Goal: Transaction & Acquisition: Purchase product/service

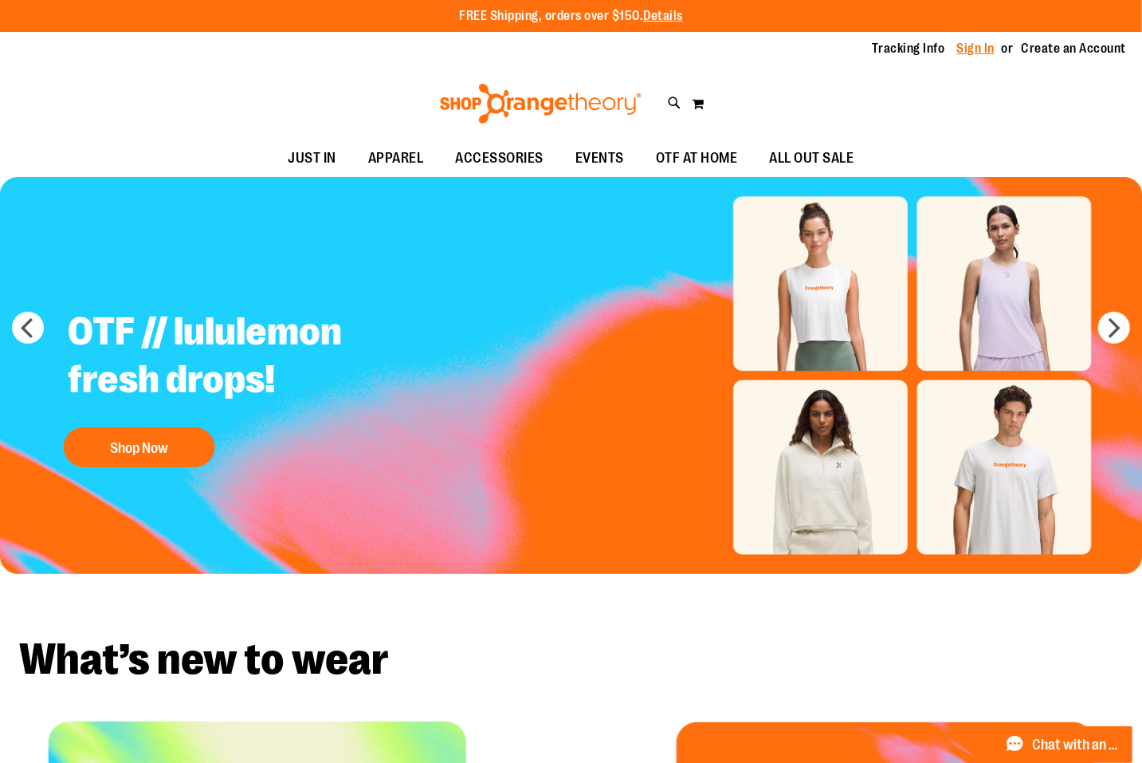
click at [977, 49] on link "Sign In" at bounding box center [976, 49] width 38 height 18
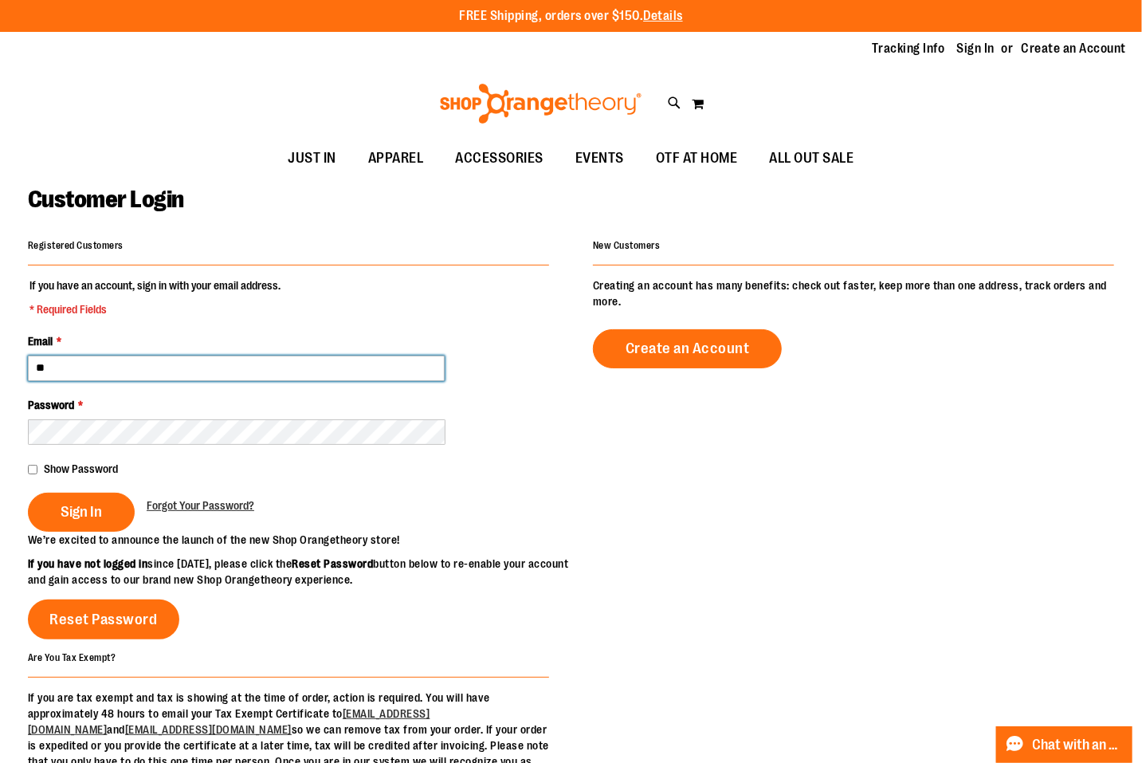
type input "**********"
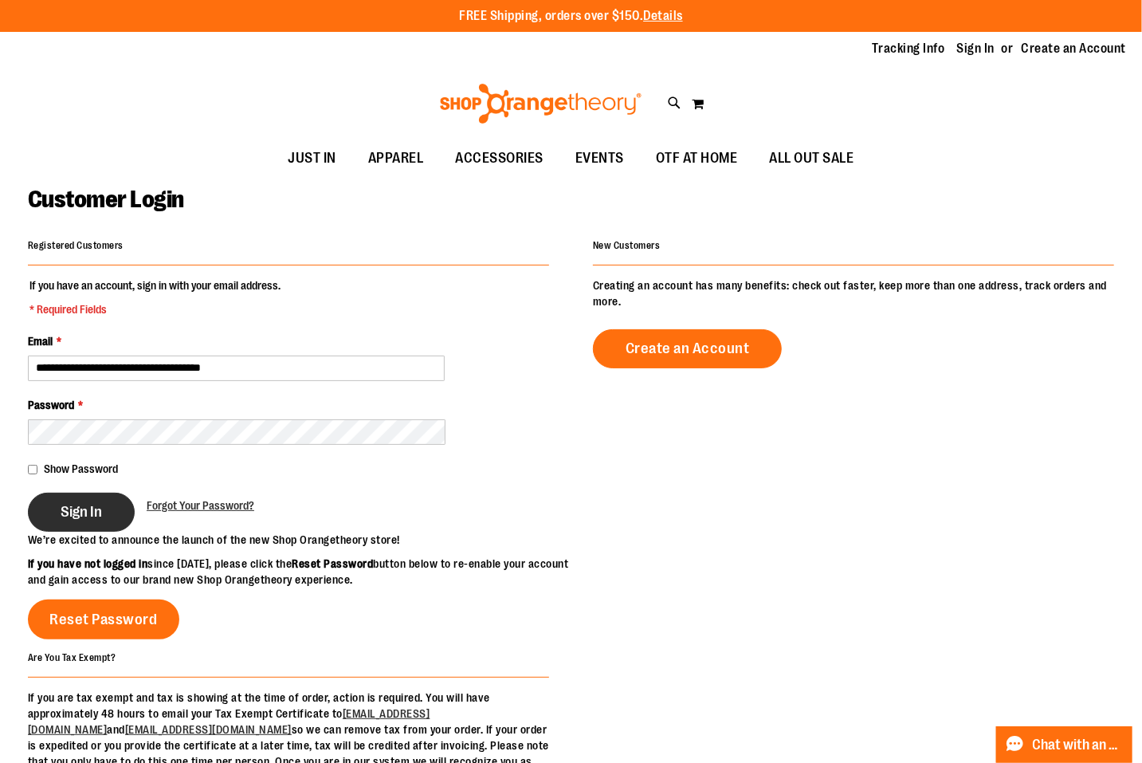
click at [89, 518] on span "Sign In" at bounding box center [81, 512] width 41 height 18
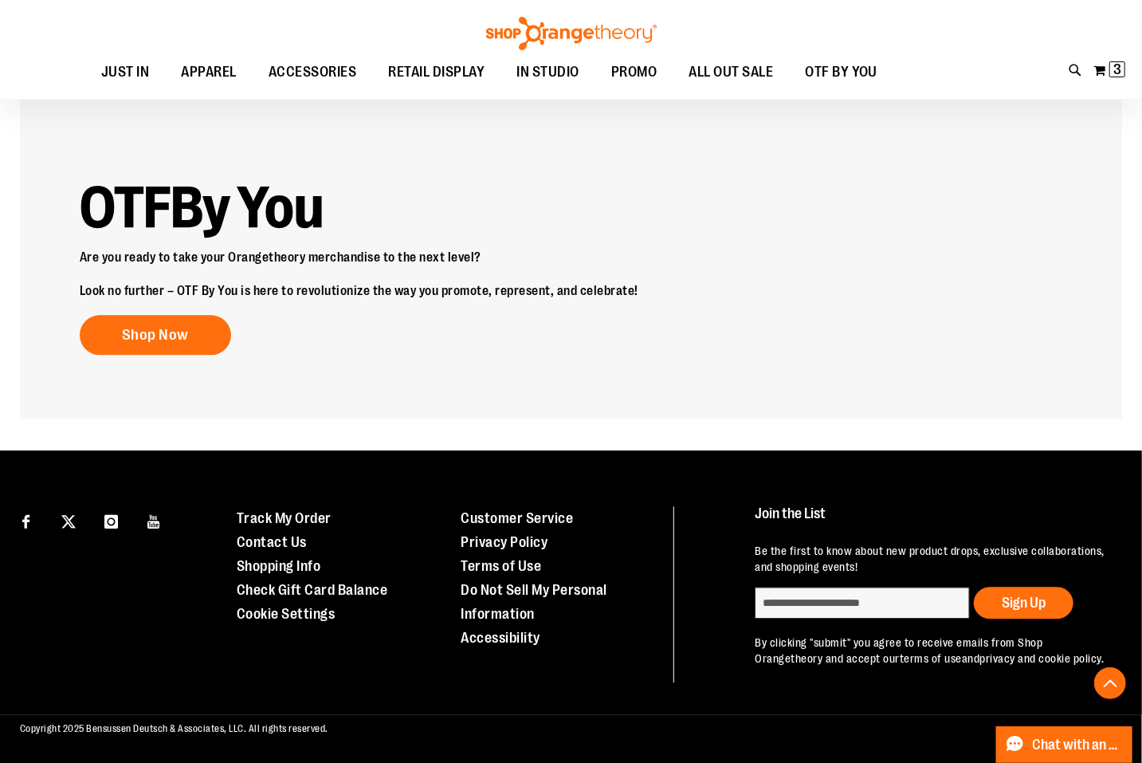
scroll to position [1997, 0]
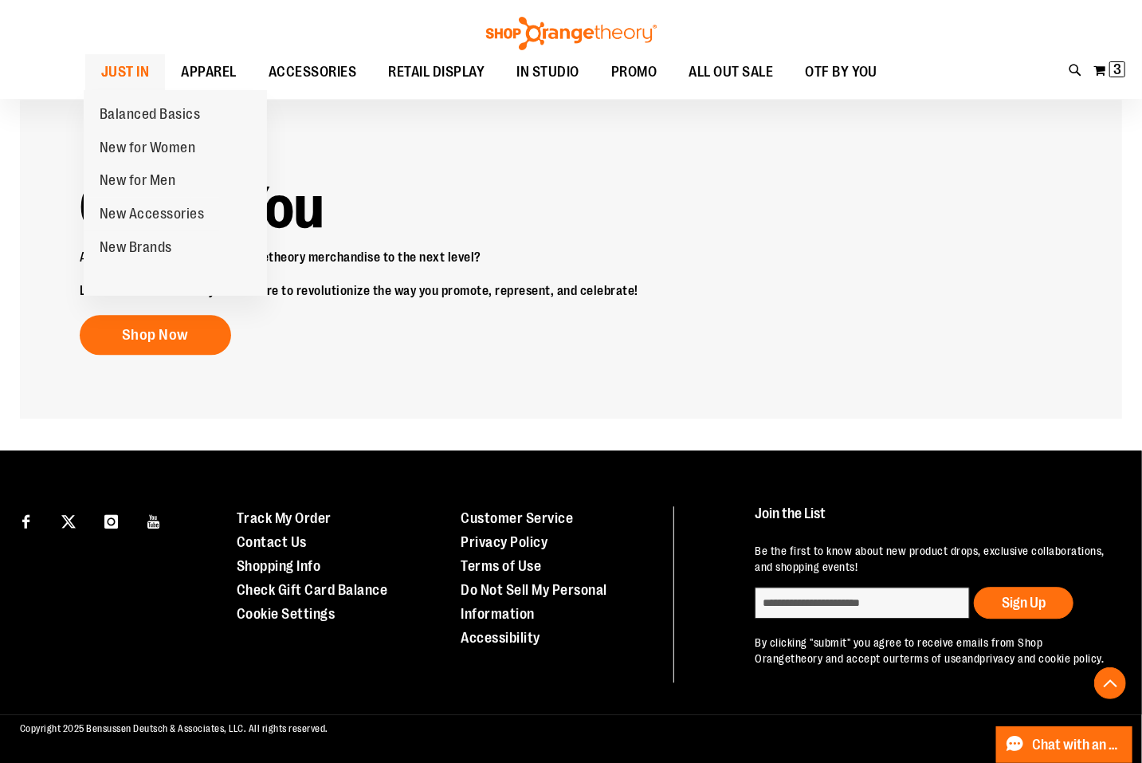
click at [131, 60] on span "JUST IN" at bounding box center [125, 72] width 49 height 36
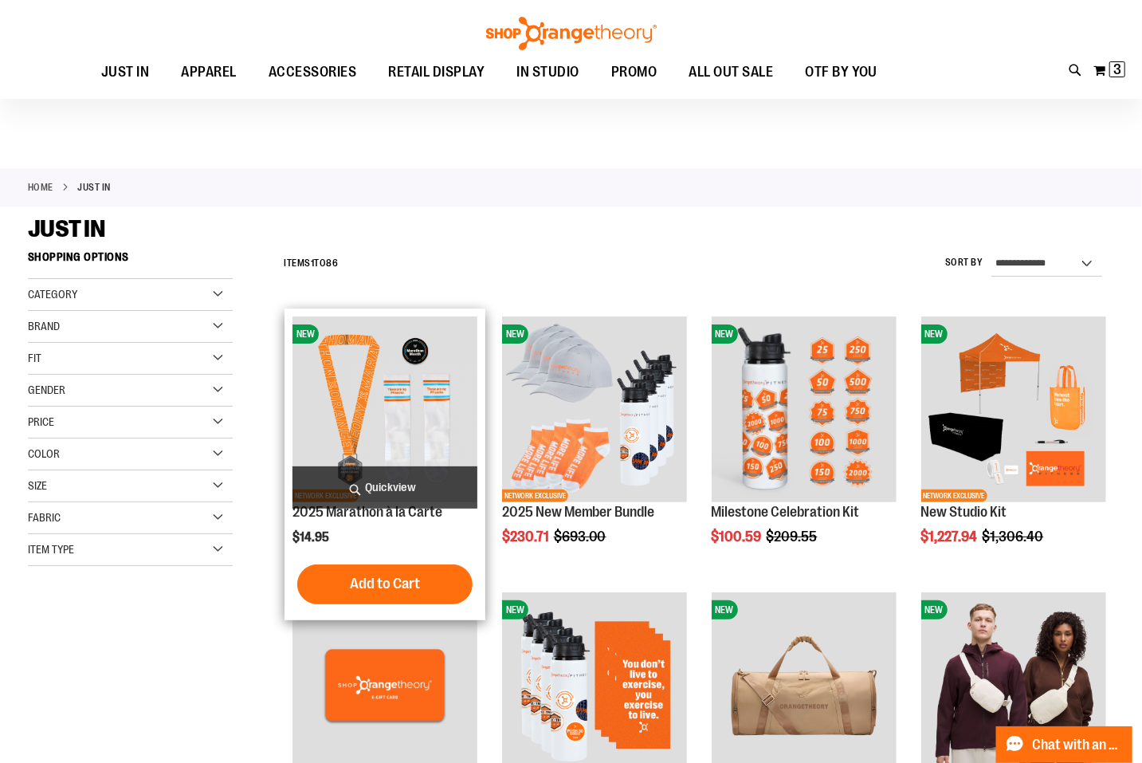
scroll to position [141, 0]
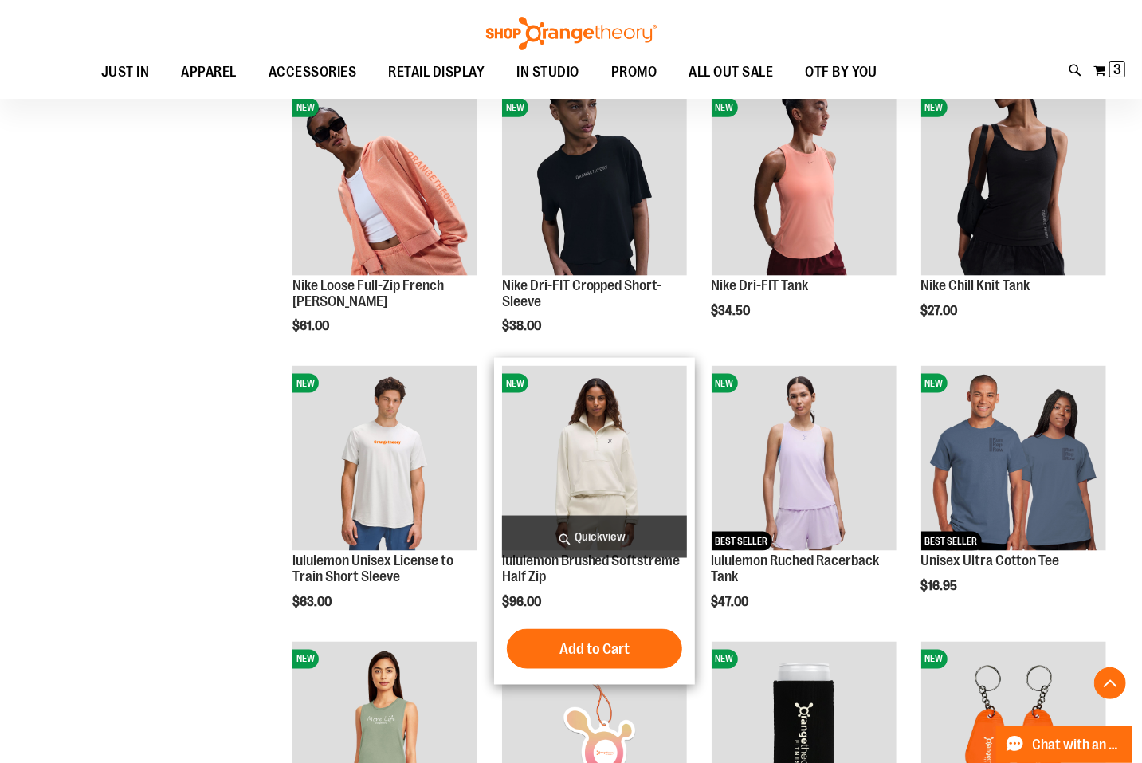
scroll to position [1059, 0]
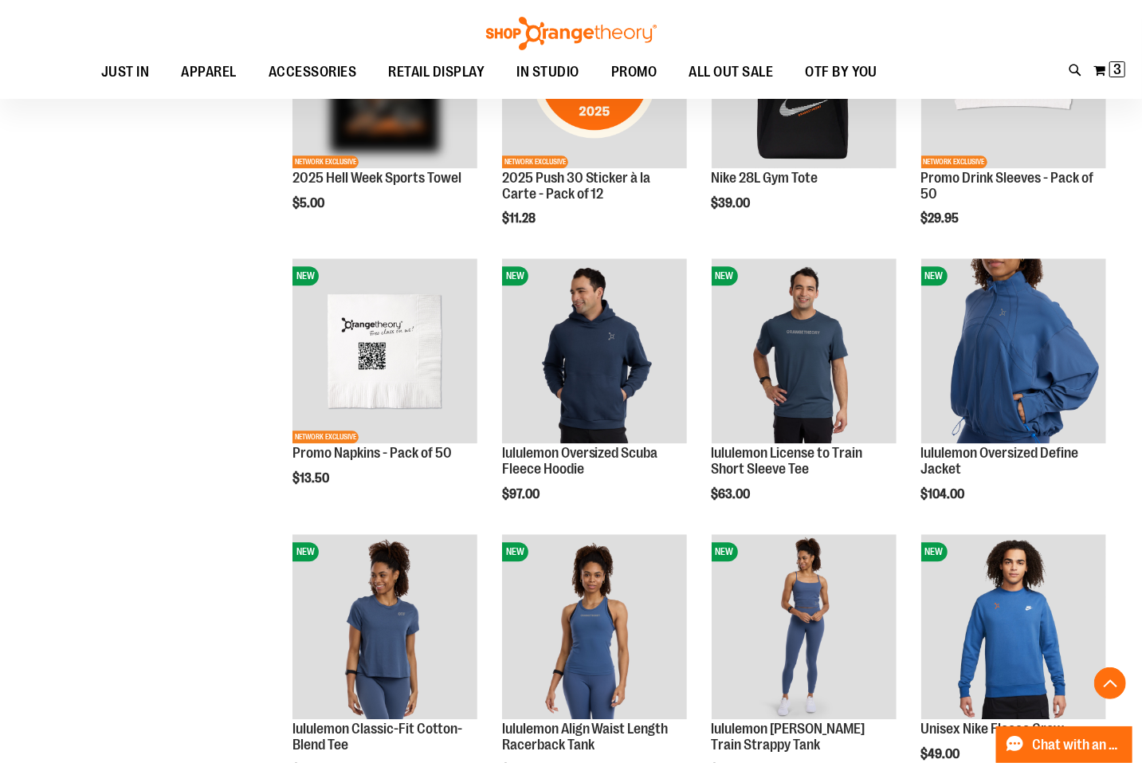
scroll to position [2297, 0]
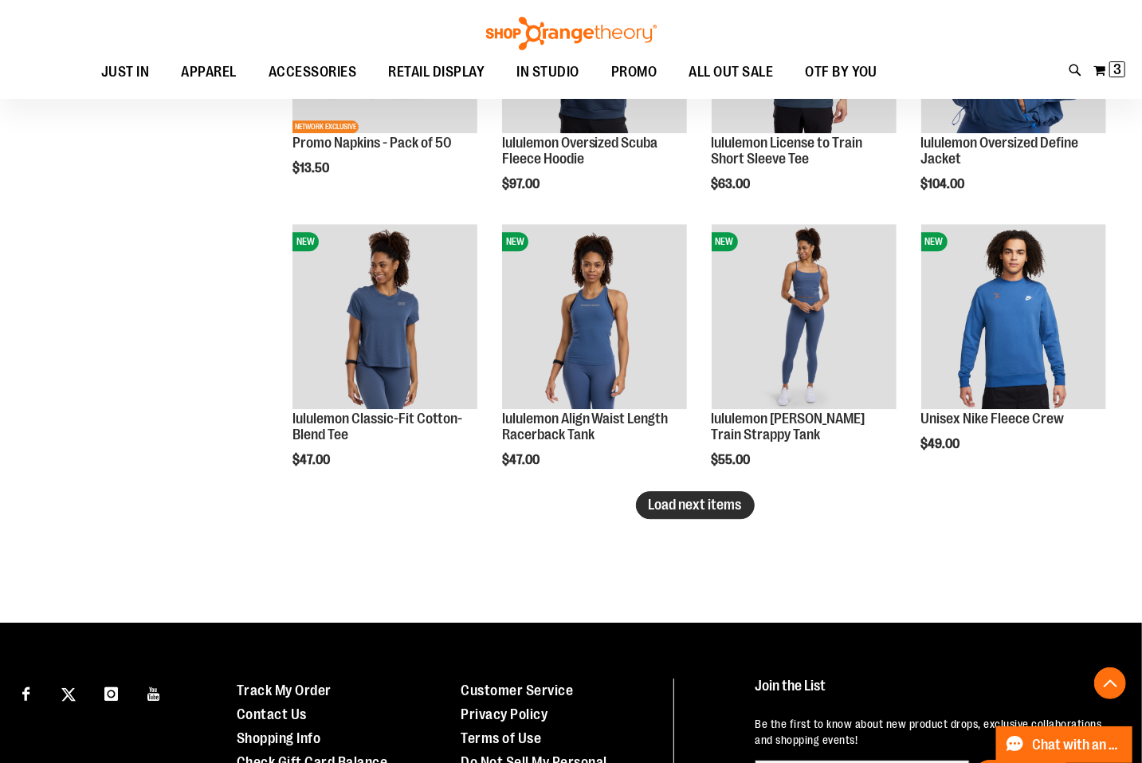
click at [722, 505] on span "Load next items" at bounding box center [695, 505] width 93 height 16
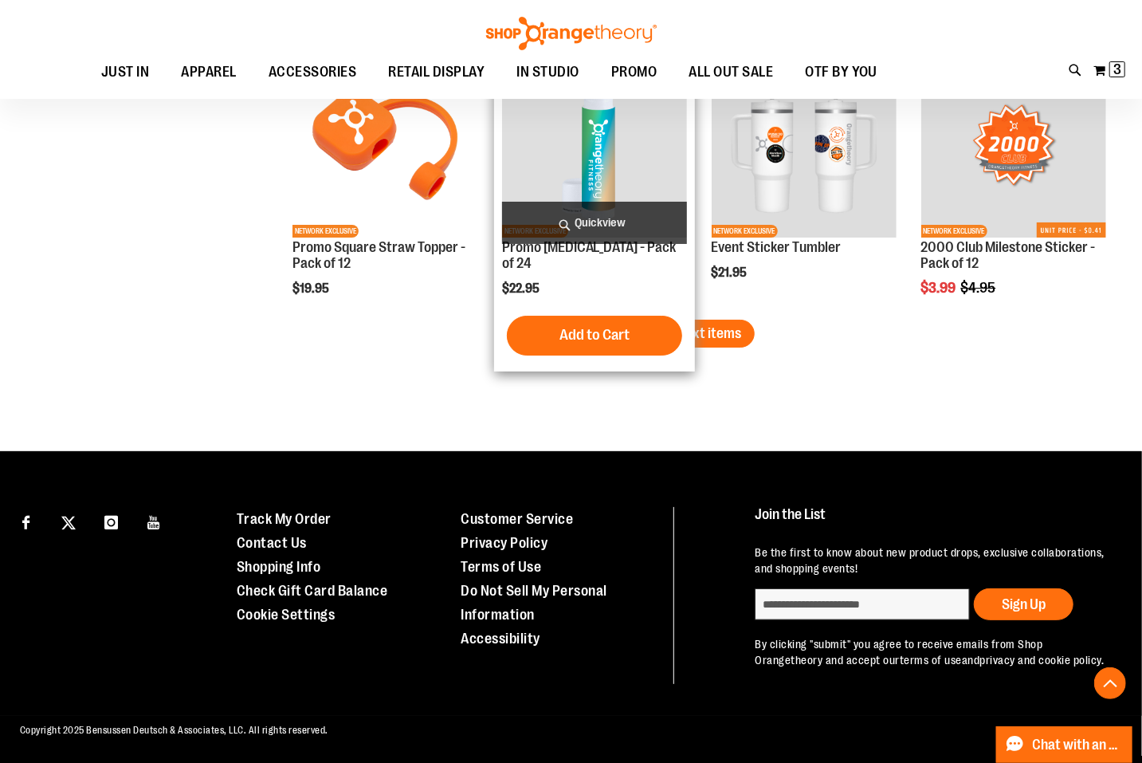
click at [683, 325] on span "Load next items" at bounding box center [695, 333] width 93 height 16
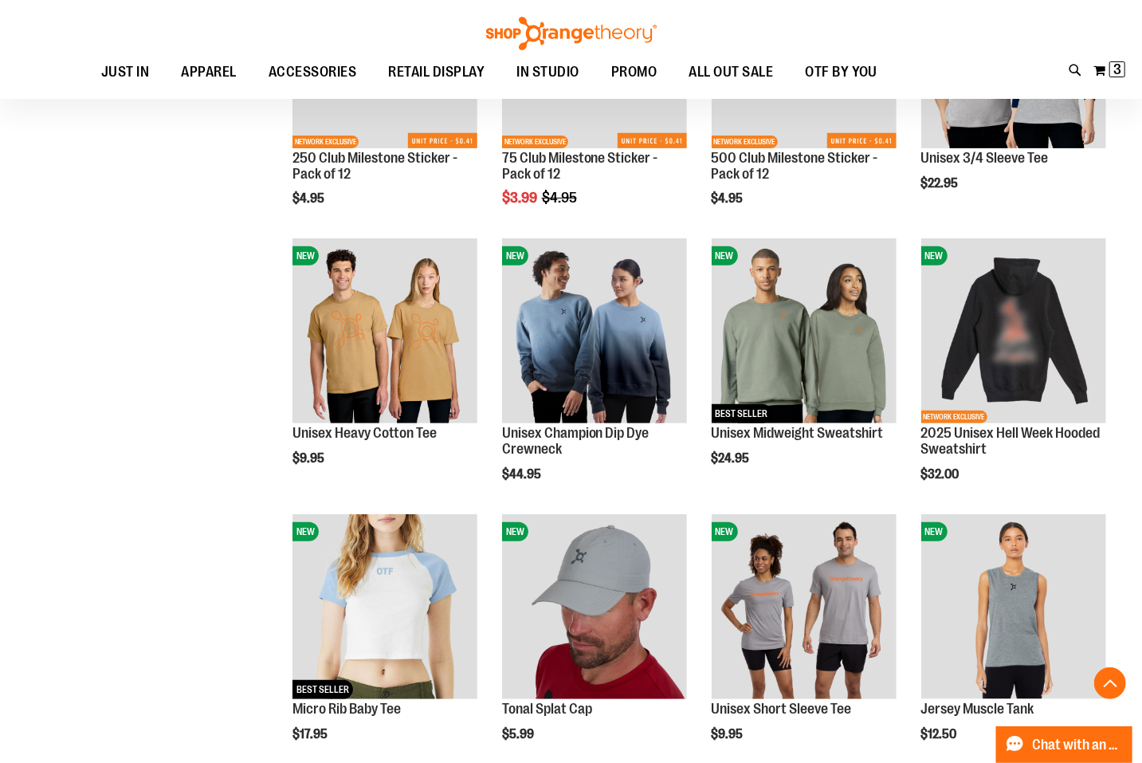
scroll to position [3938, 0]
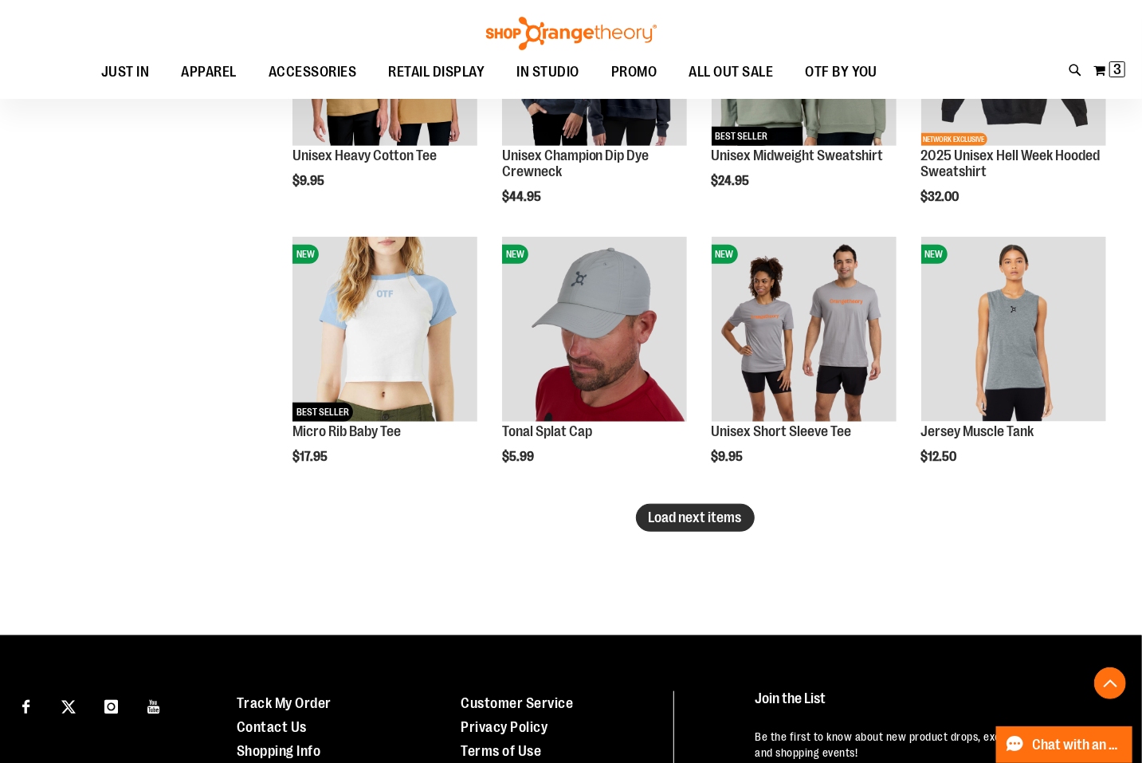
click at [714, 517] on span "Load next items" at bounding box center [695, 517] width 93 height 16
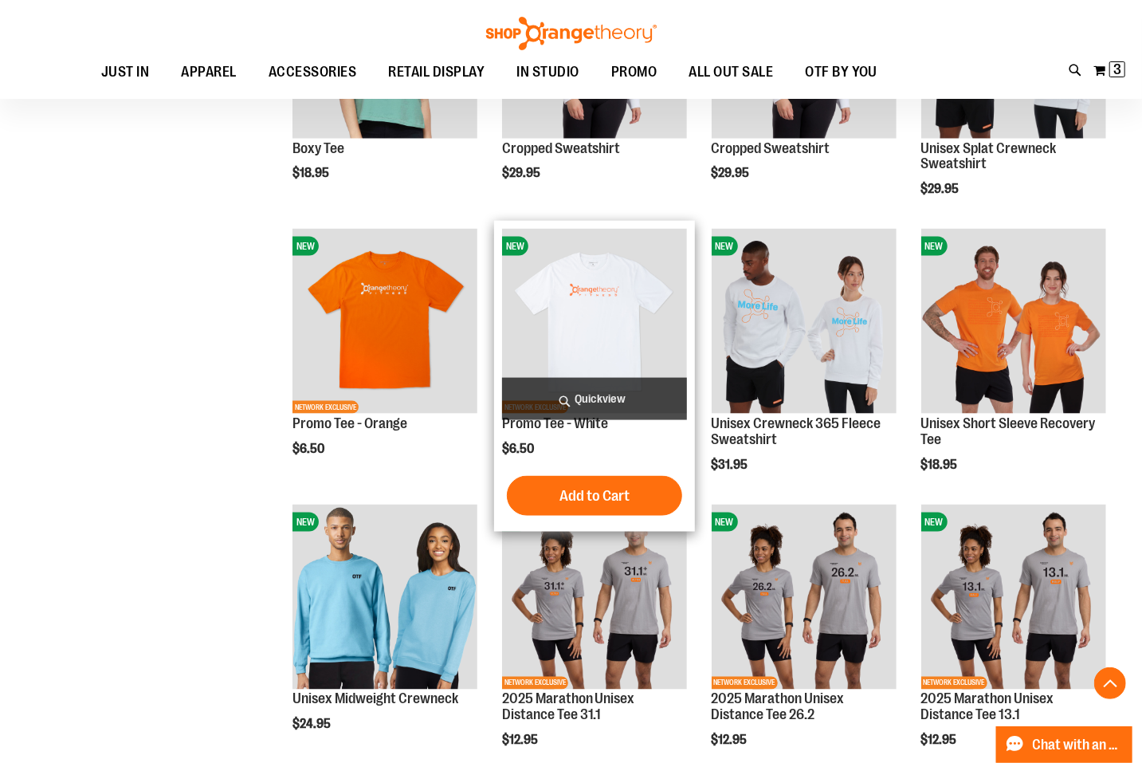
scroll to position [4091, 0]
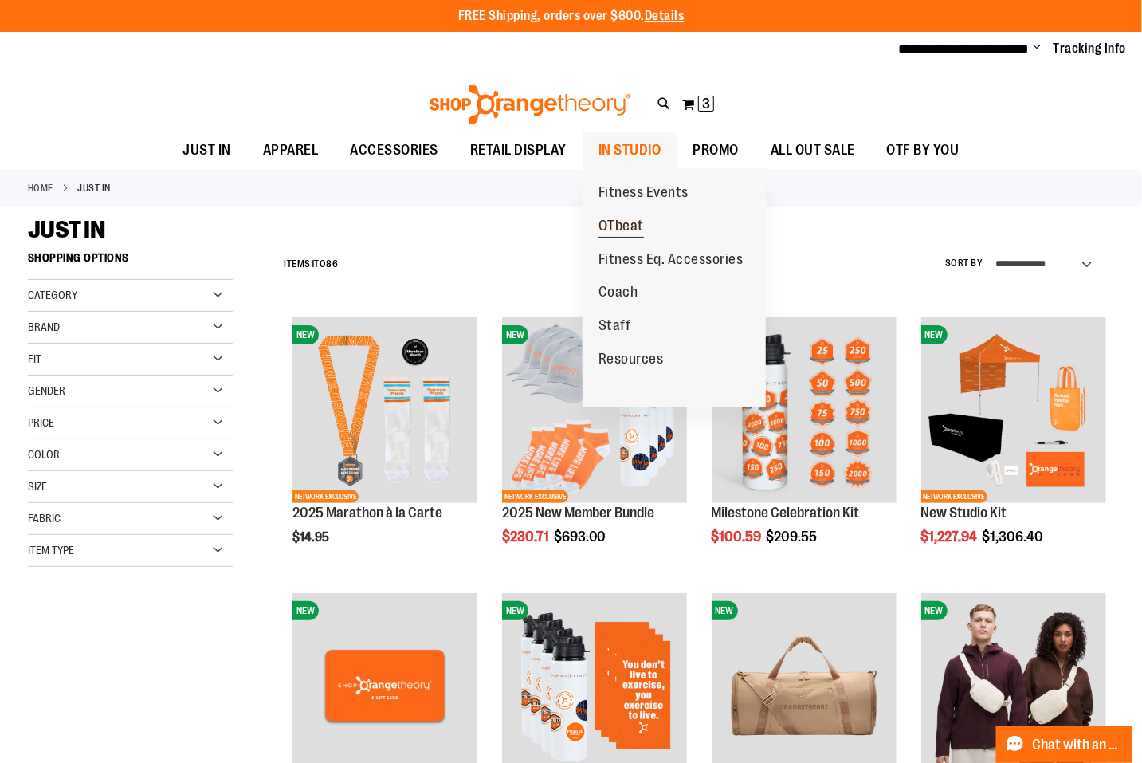
click at [638, 224] on span "OTbeat" at bounding box center [621, 228] width 45 height 20
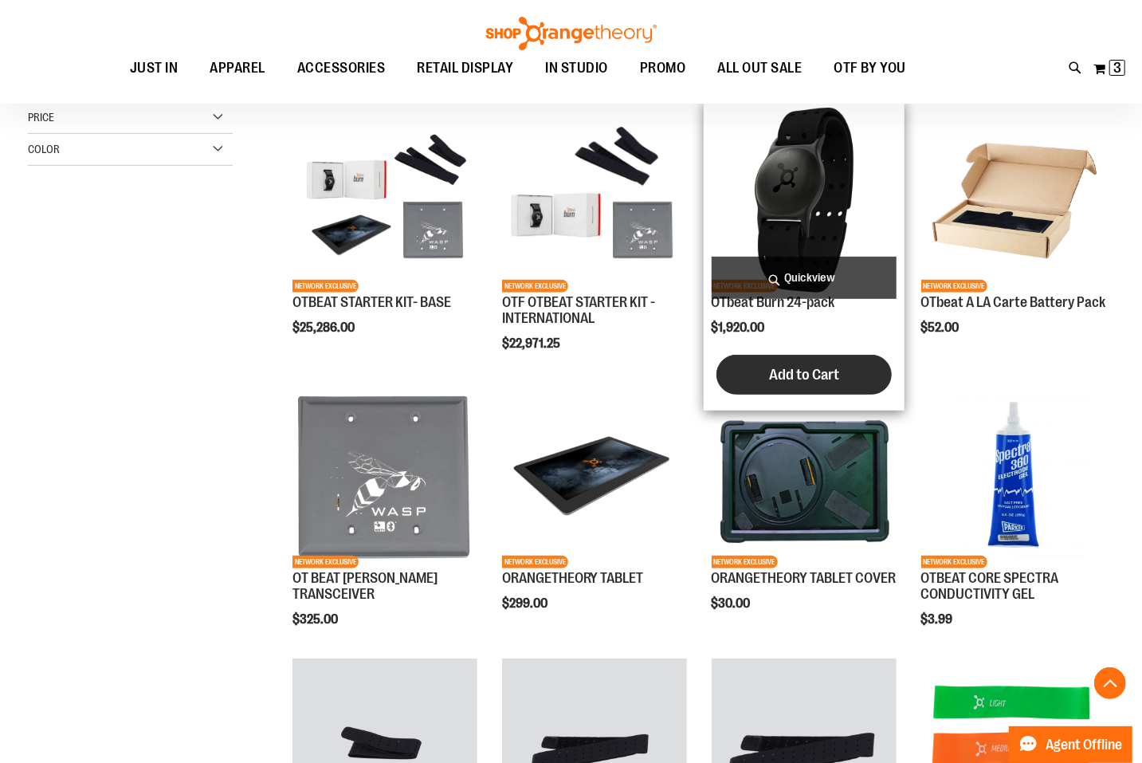
scroll to position [298, 0]
click at [819, 375] on span "Add to Cart" at bounding box center [804, 375] width 70 height 18
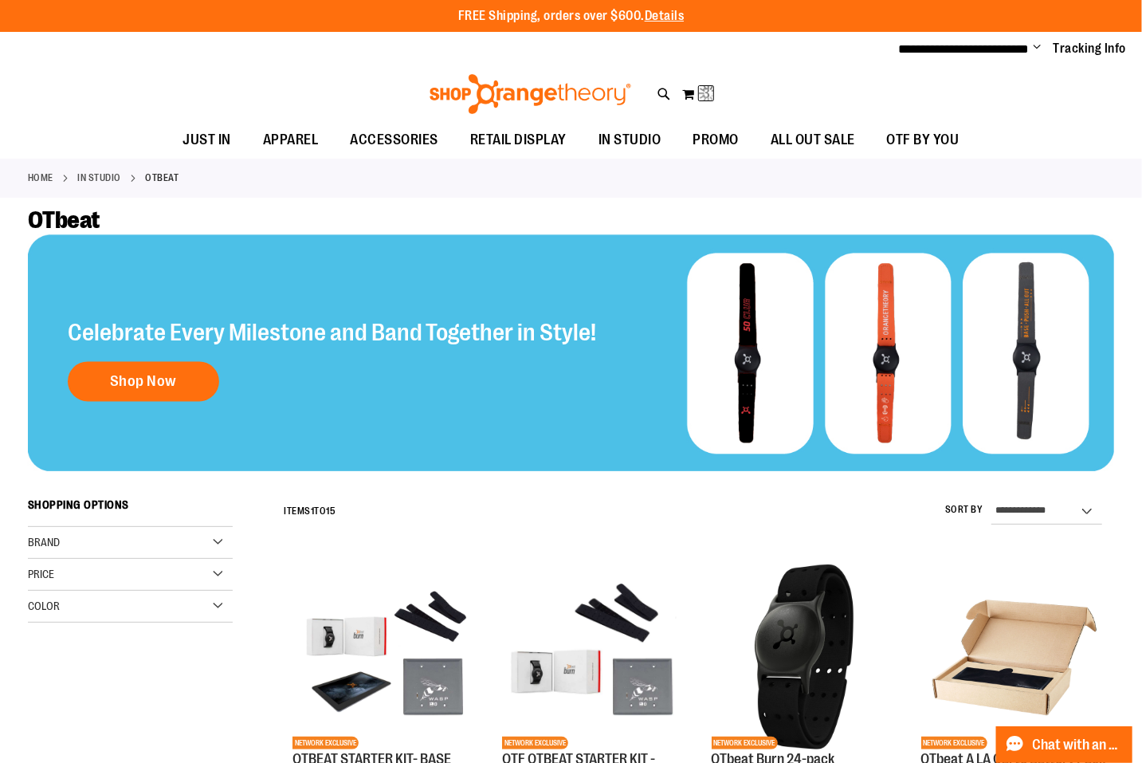
scroll to position [0, 0]
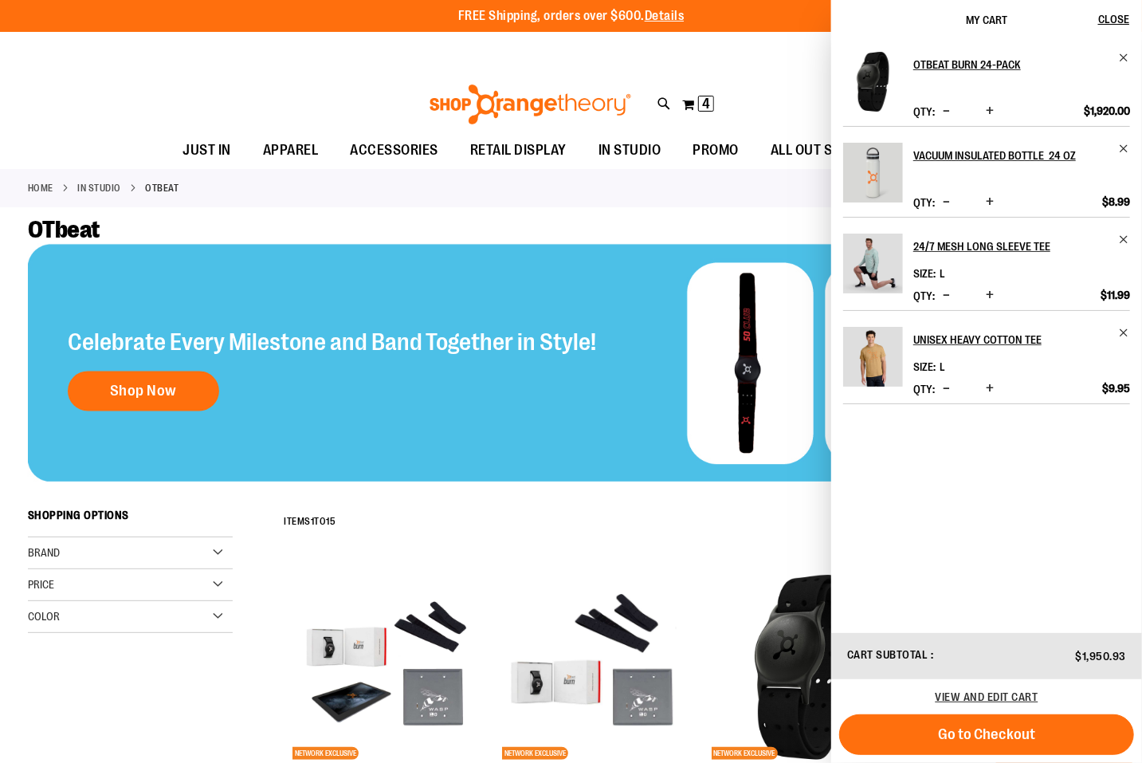
click at [712, 533] on div "**********" at bounding box center [695, 521] width 839 height 41
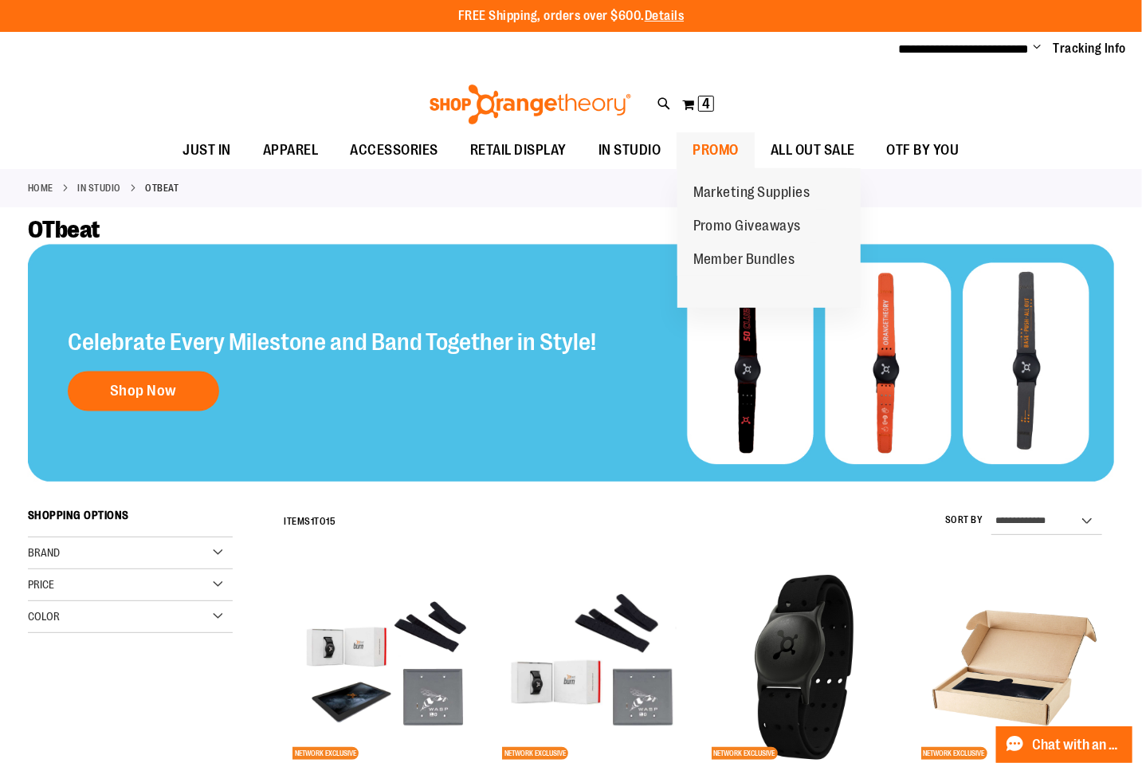
click at [721, 147] on span "PROMO" at bounding box center [716, 150] width 46 height 36
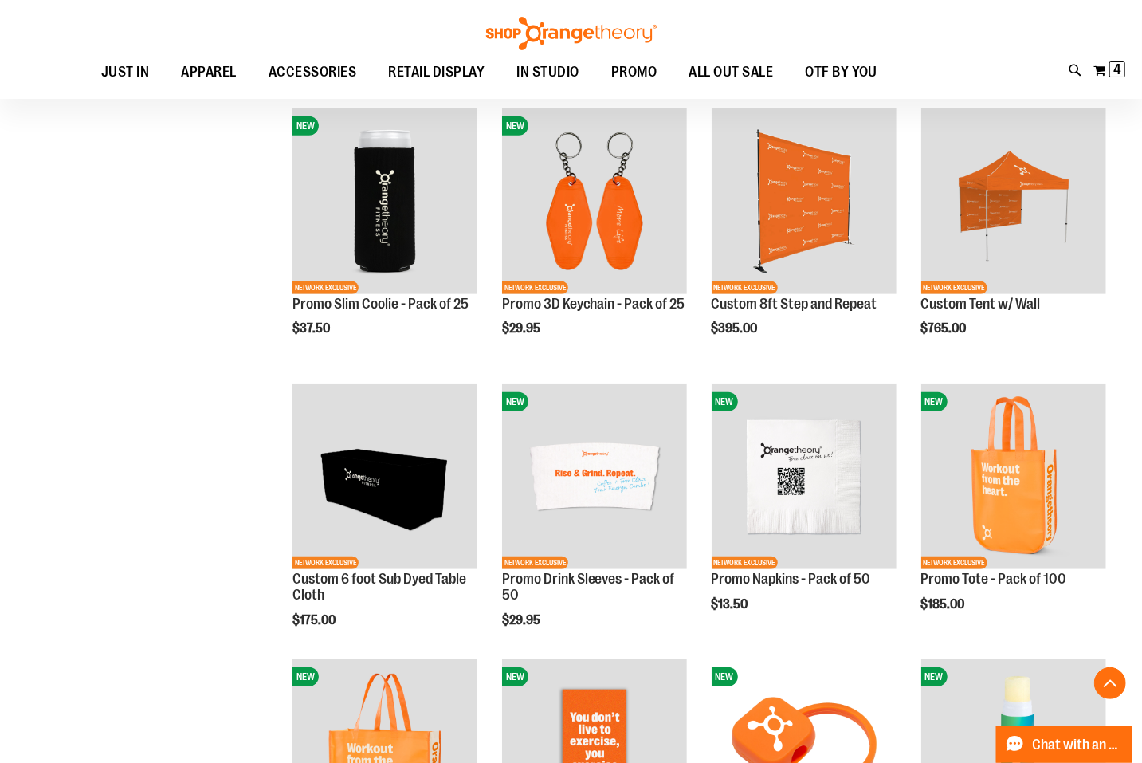
scroll to position [590, 0]
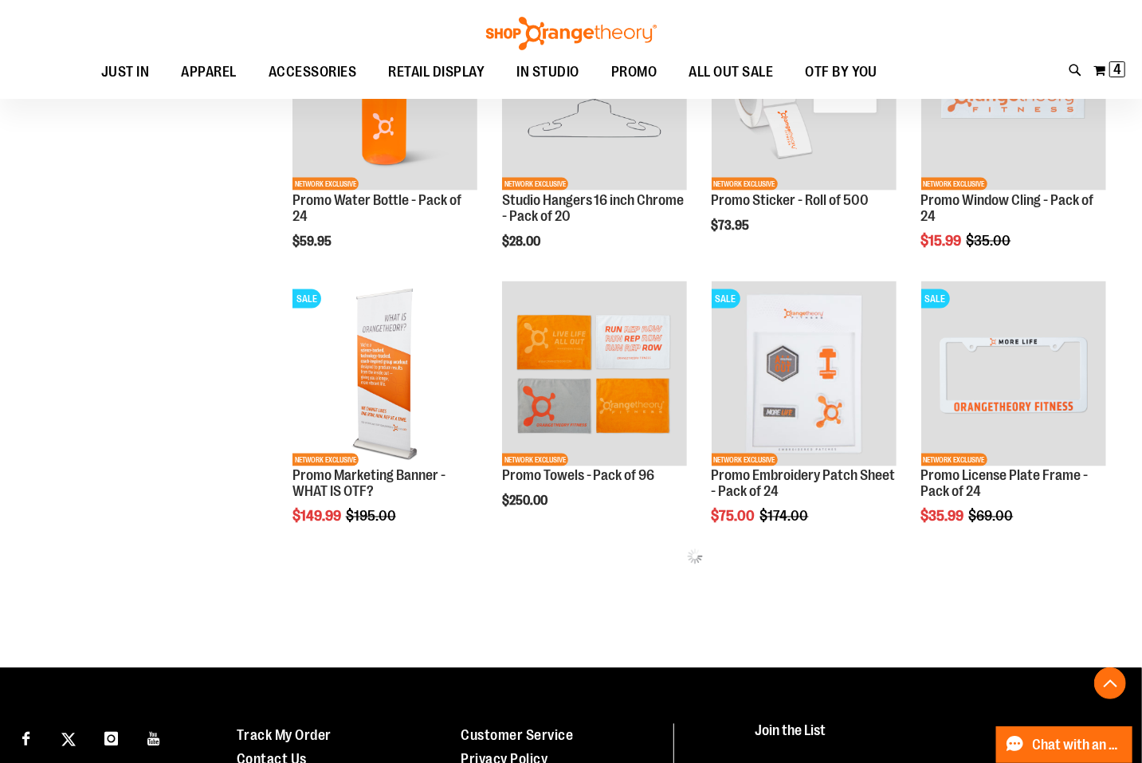
scroll to position [1250, 0]
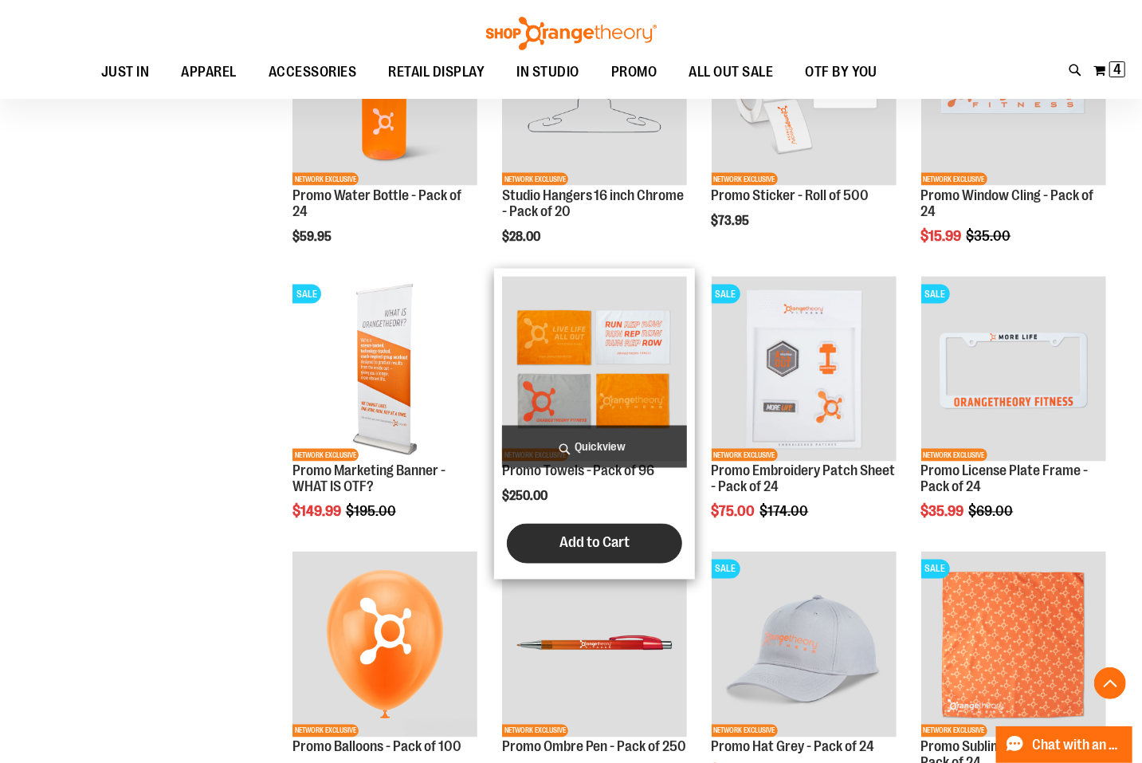
click at [595, 542] on span "Add to Cart" at bounding box center [595, 543] width 70 height 18
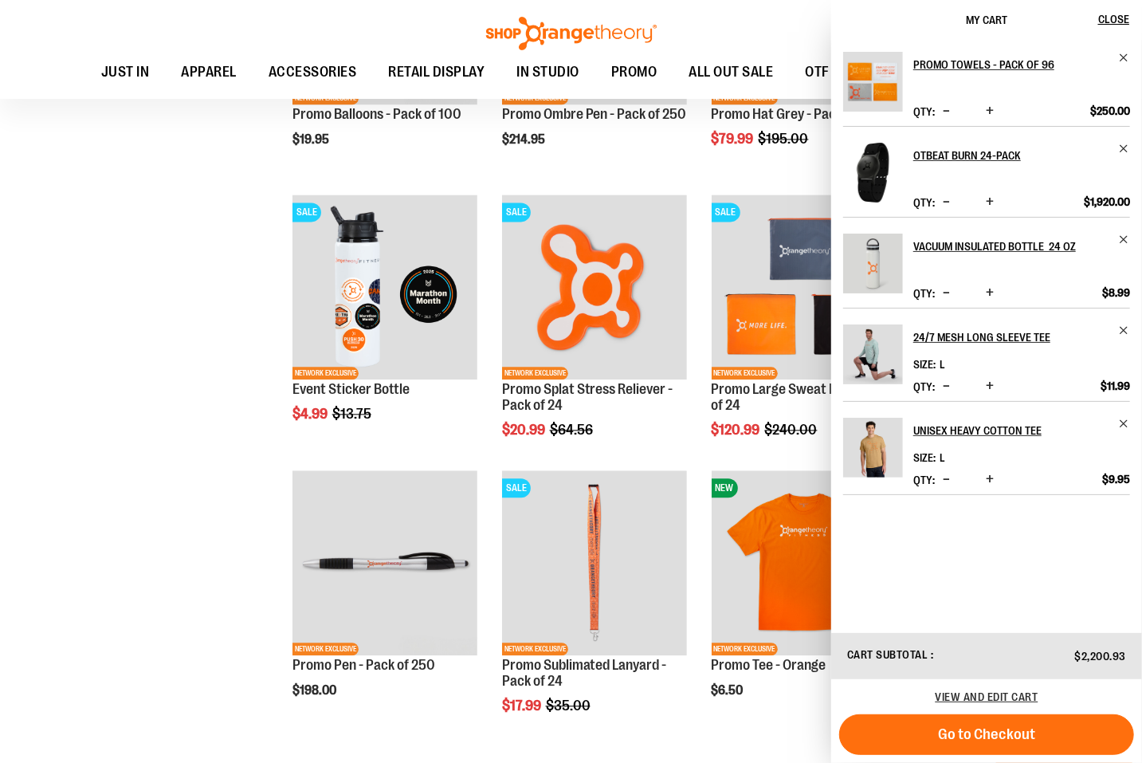
scroll to position [1905, 0]
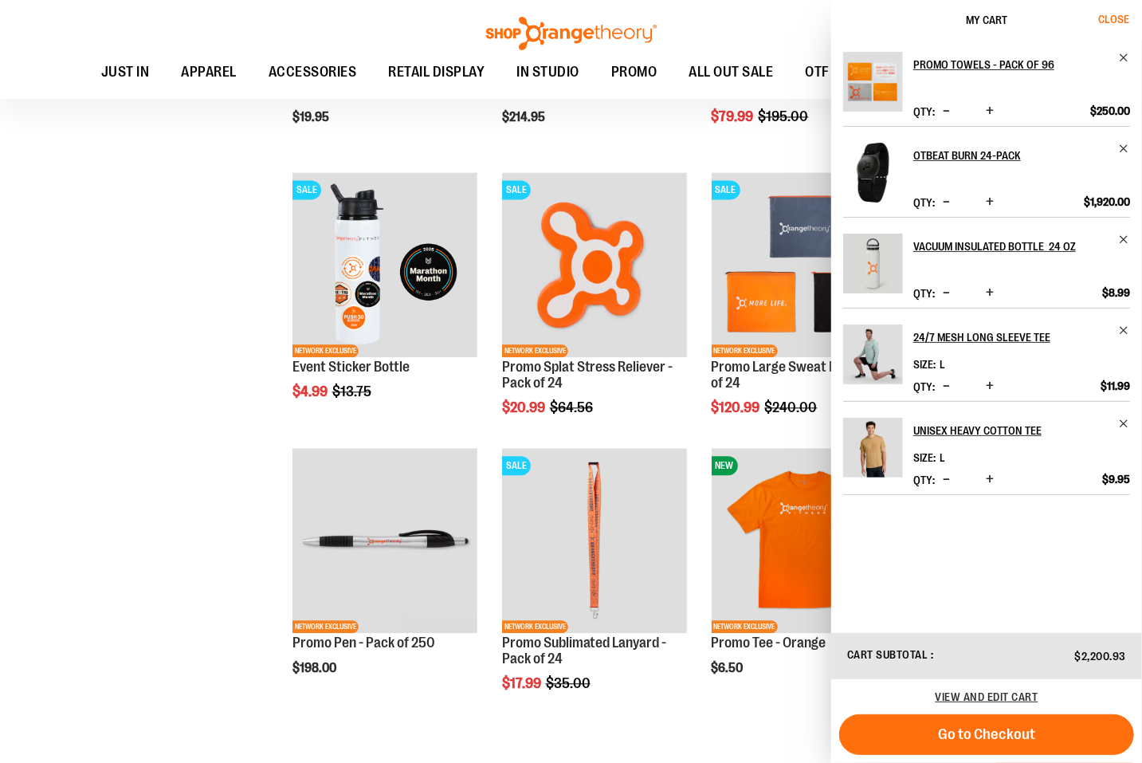
click at [1121, 14] on span "Close" at bounding box center [1113, 19] width 31 height 13
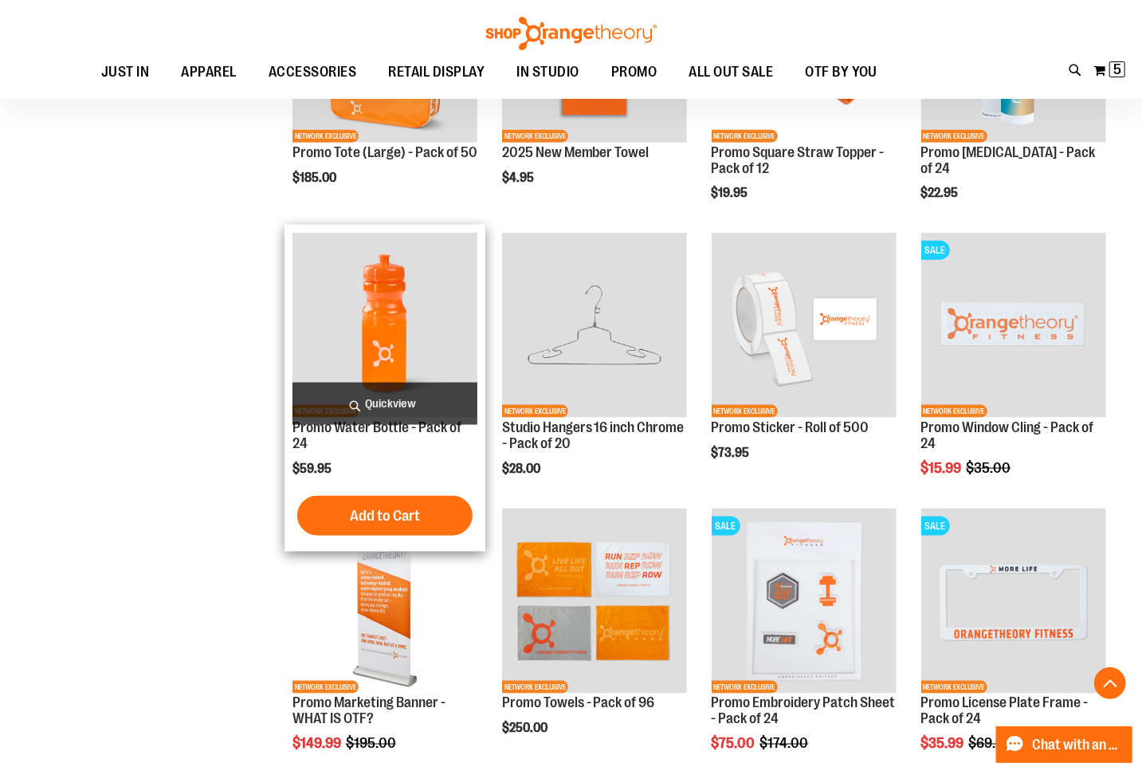
scroll to position [932, 0]
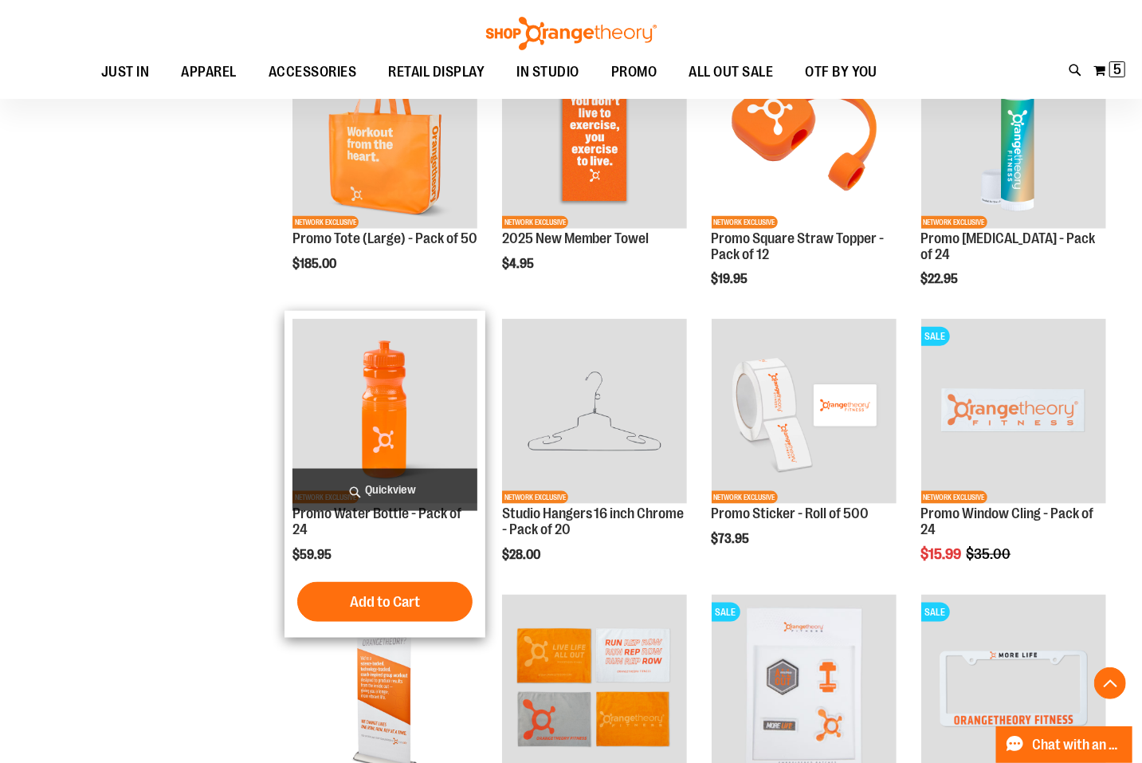
scroll to position [671, 1]
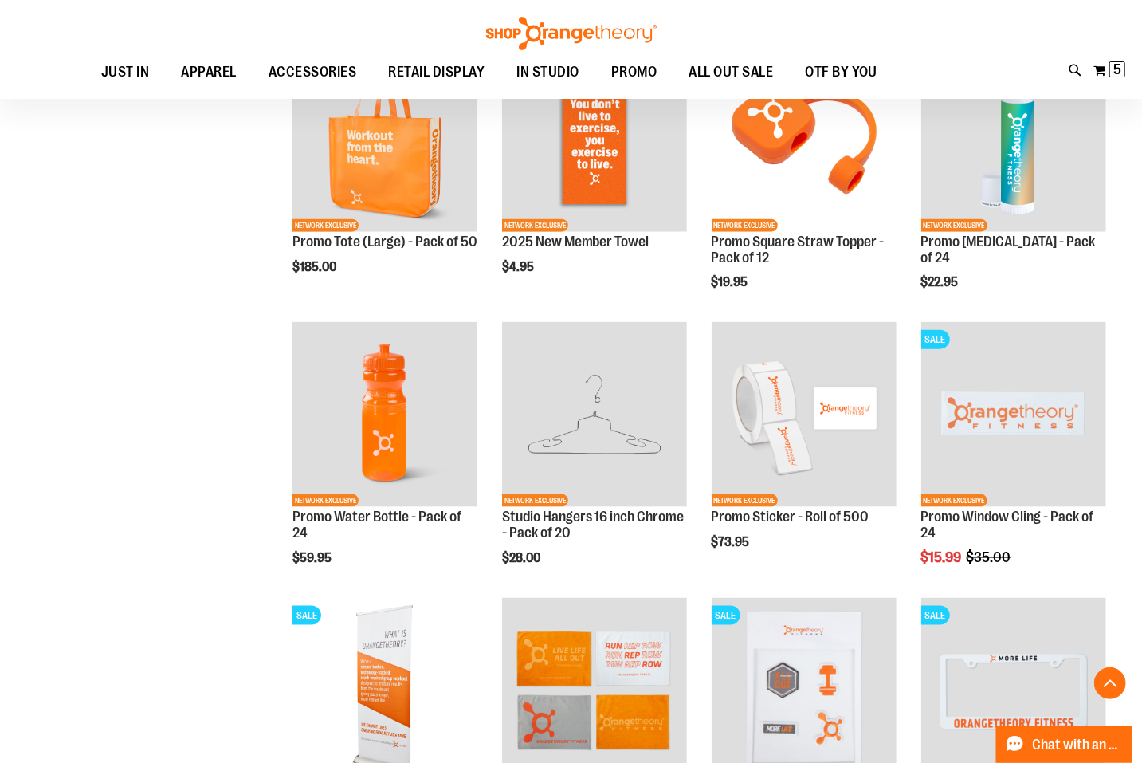
scroll to position [964, 0]
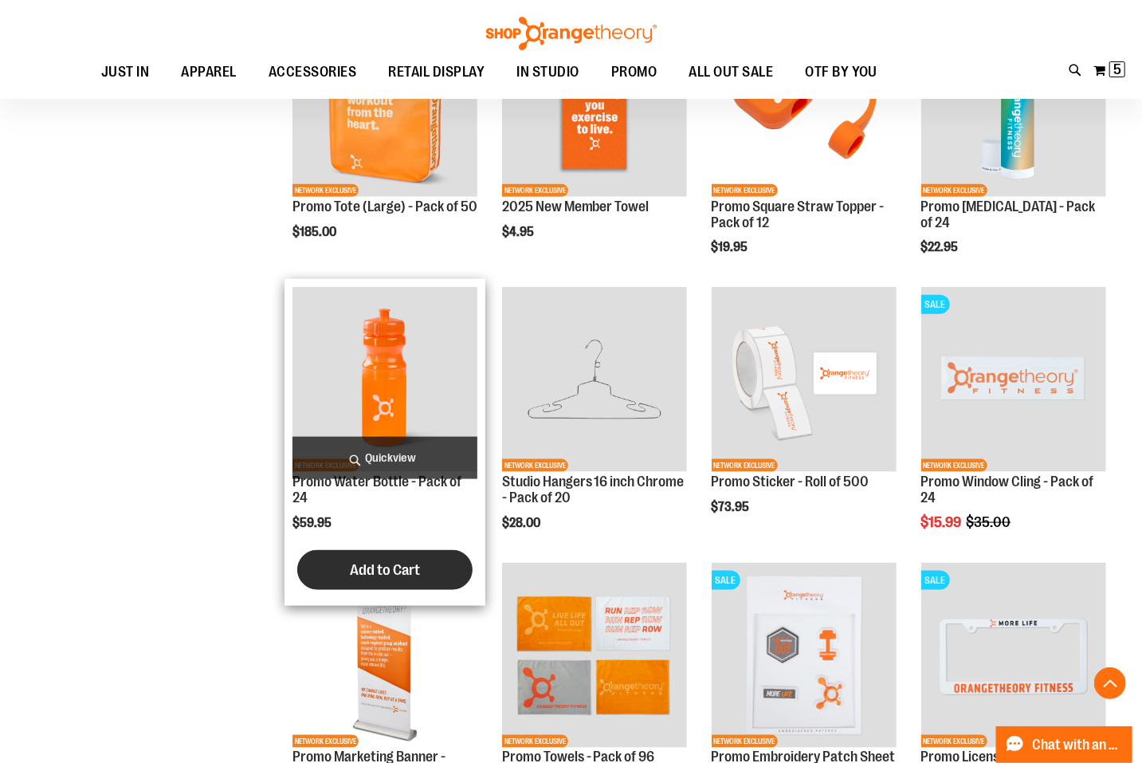
click at [361, 569] on span "Add to Cart" at bounding box center [385, 570] width 70 height 18
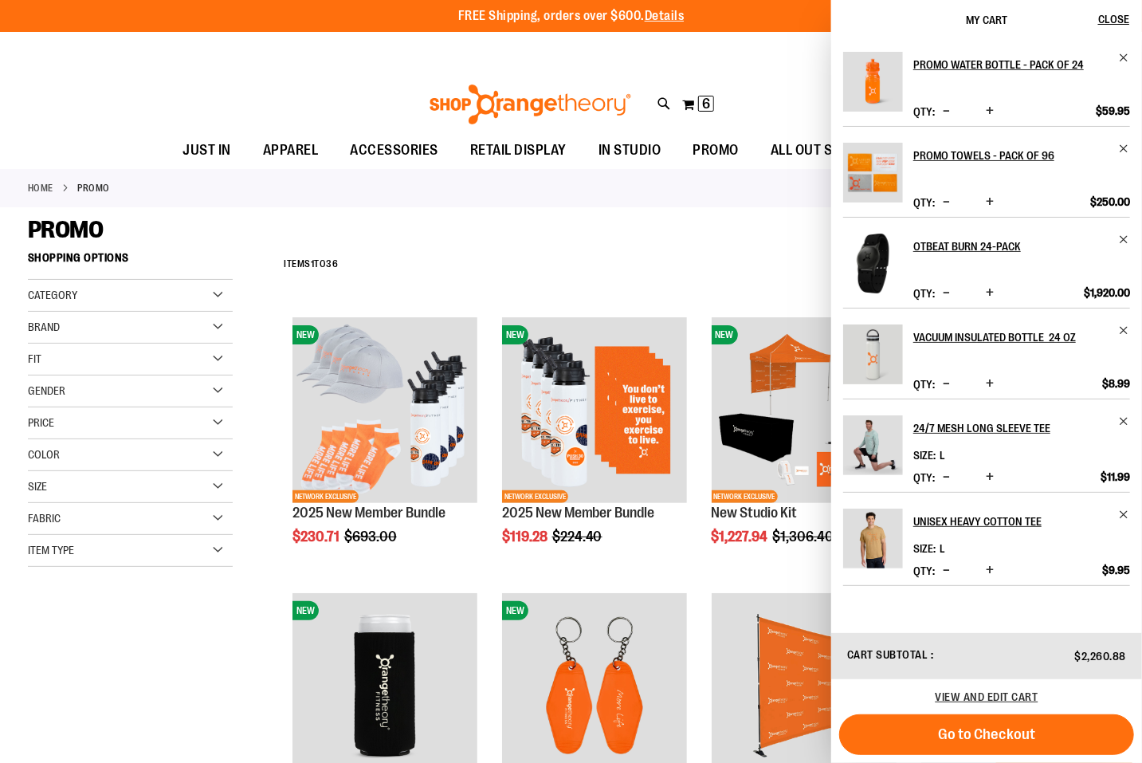
click at [664, 205] on div "Home PROMO" at bounding box center [571, 188] width 1142 height 38
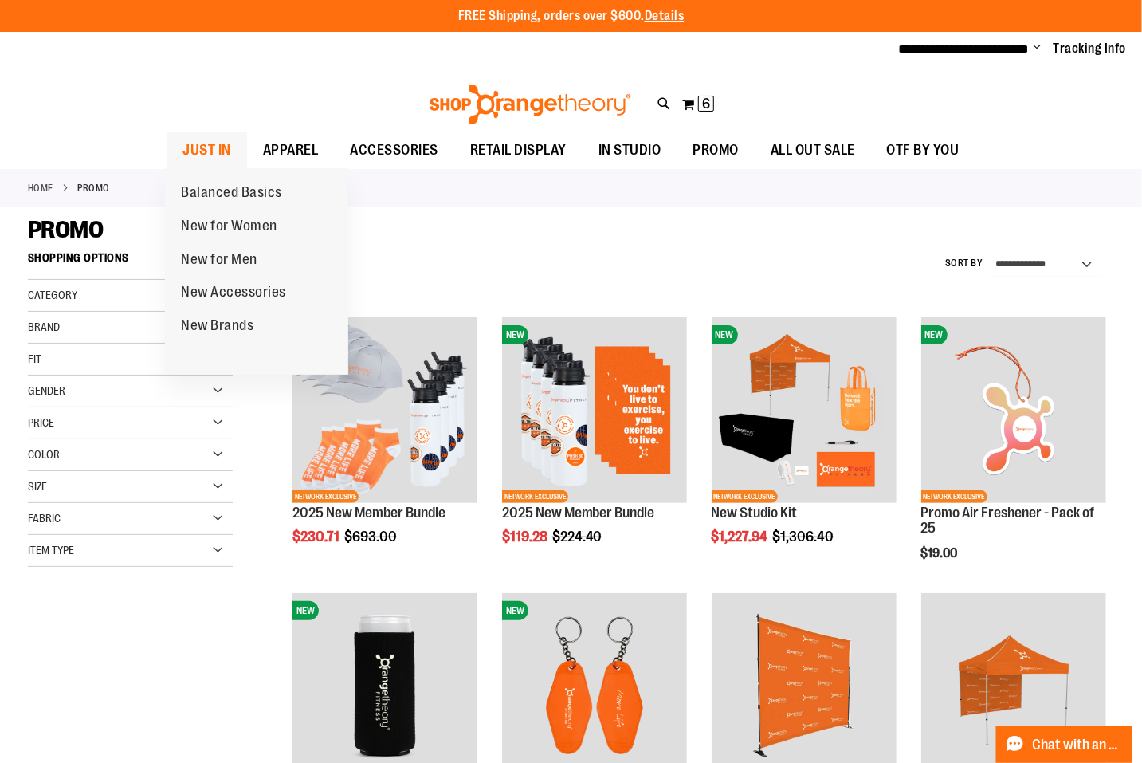
click at [195, 157] on span "JUST IN" at bounding box center [207, 150] width 49 height 36
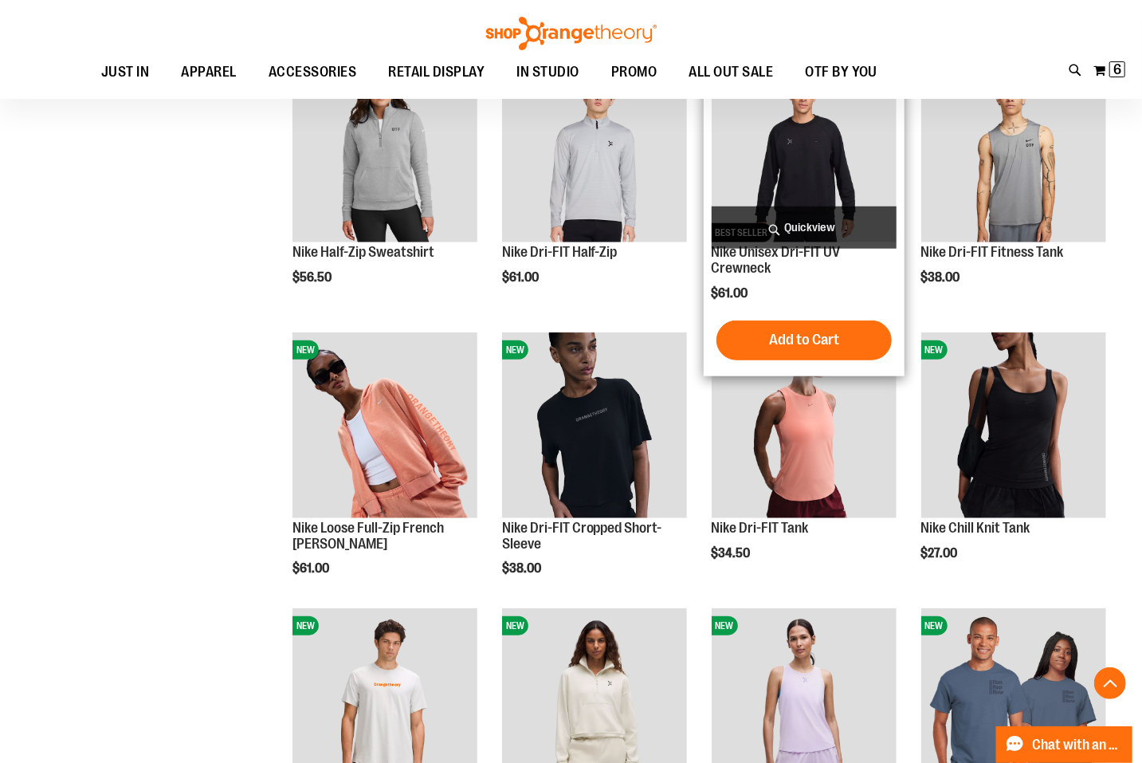
scroll to position [706, 0]
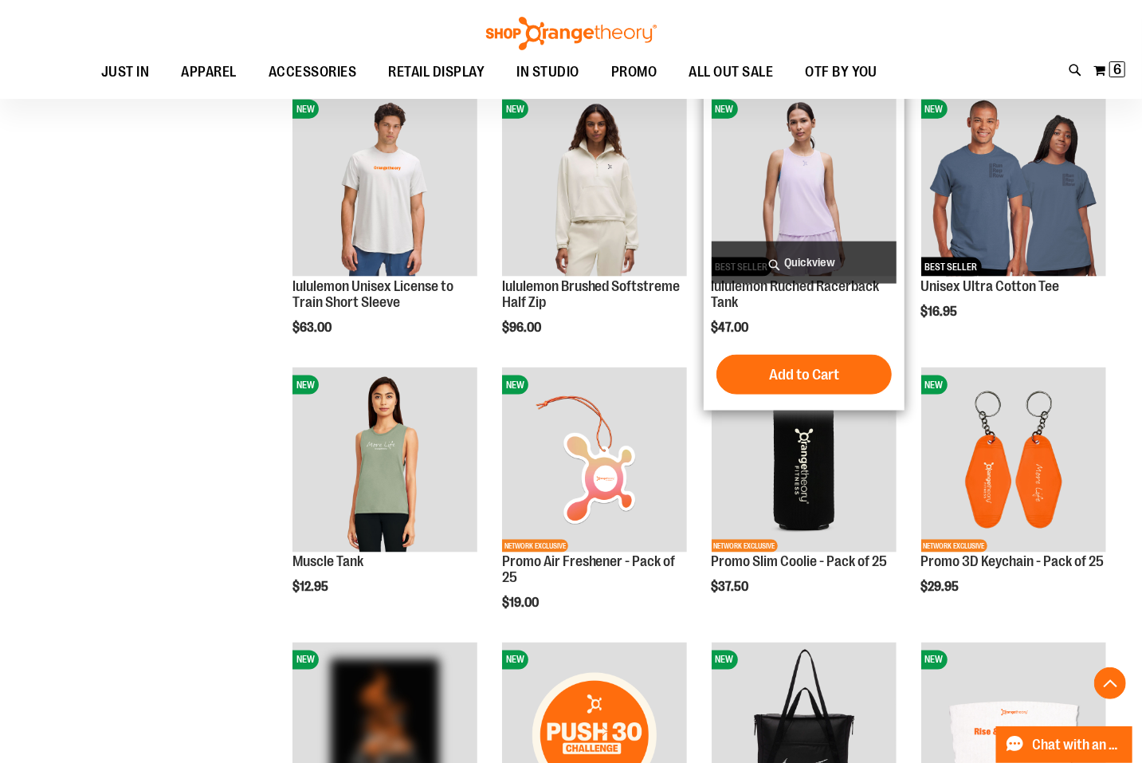
scroll to position [1172, 0]
